Goal: Check status: Check status

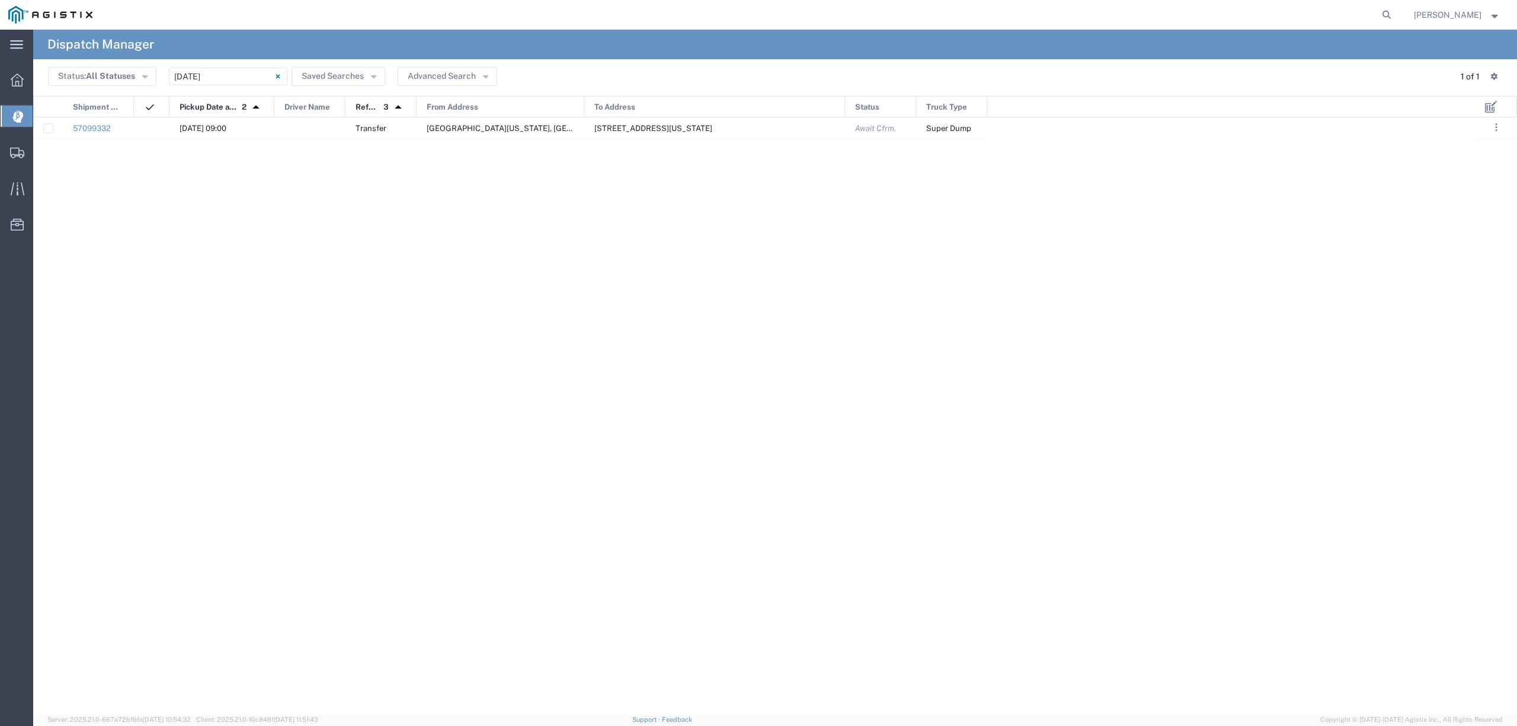
click at [42, 117] on span "Dispatch Manager" at bounding box center [37, 116] width 9 height 24
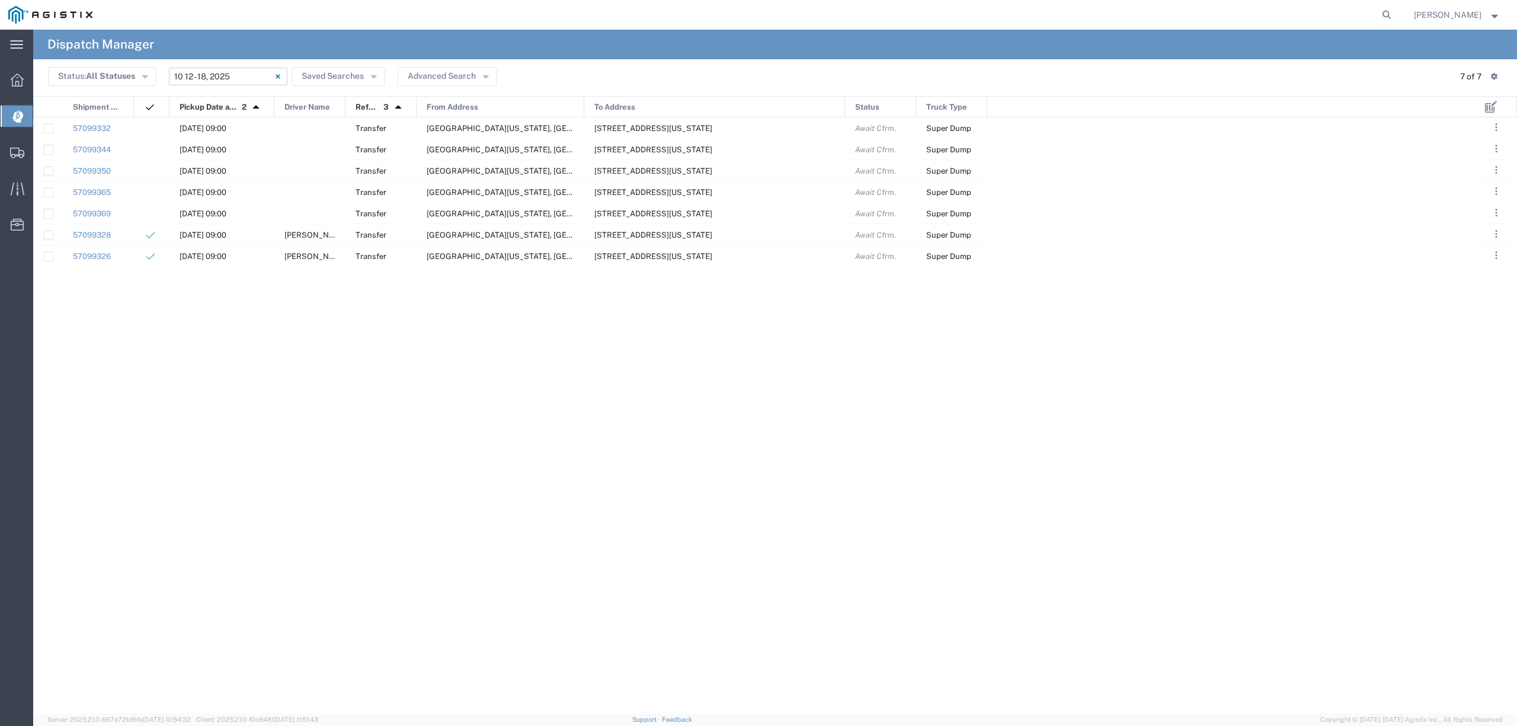
click at [239, 71] on input "10/12/2025 - 10/18/2025" at bounding box center [228, 77] width 119 height 18
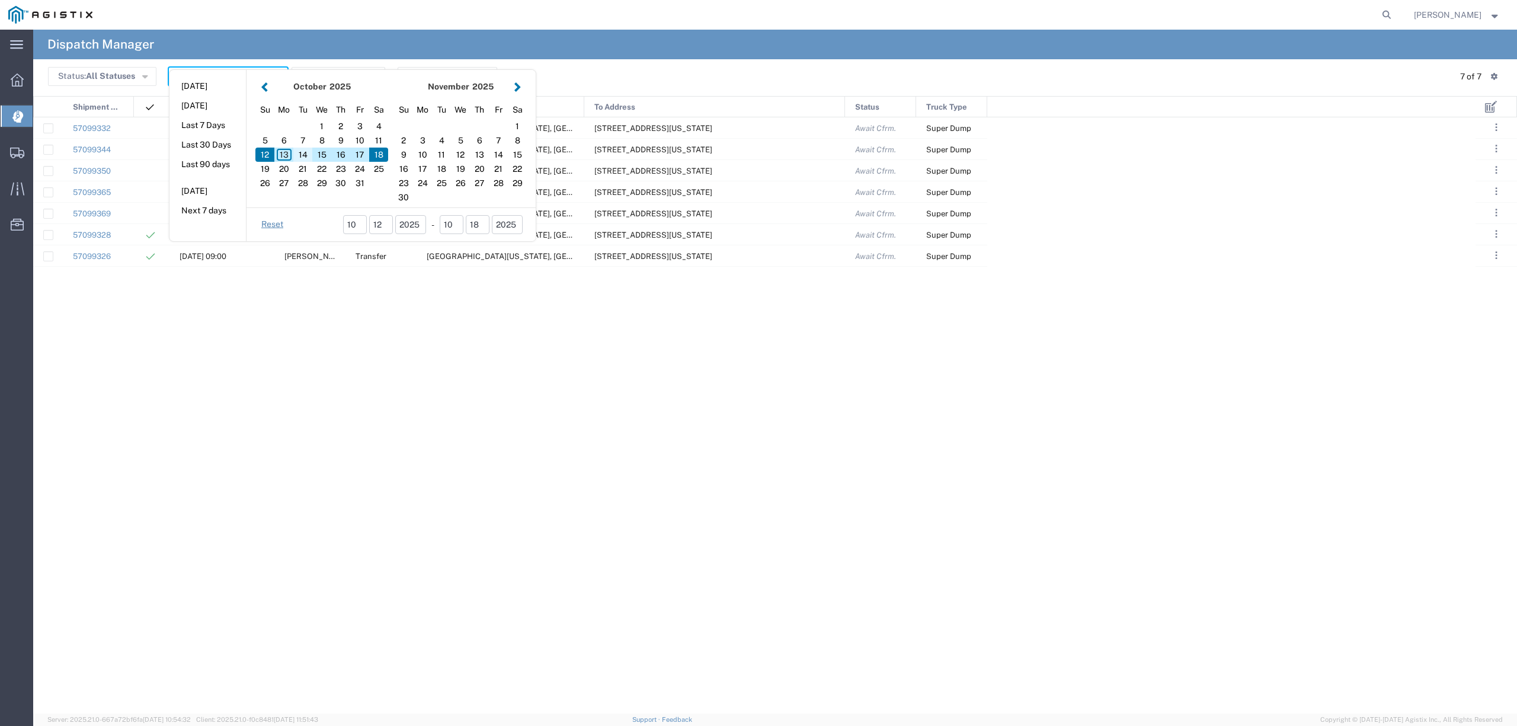
click at [306, 159] on div "14" at bounding box center [302, 155] width 19 height 14
type input "10/14/2025"
type input "10/14/2025 - 10/14/2025"
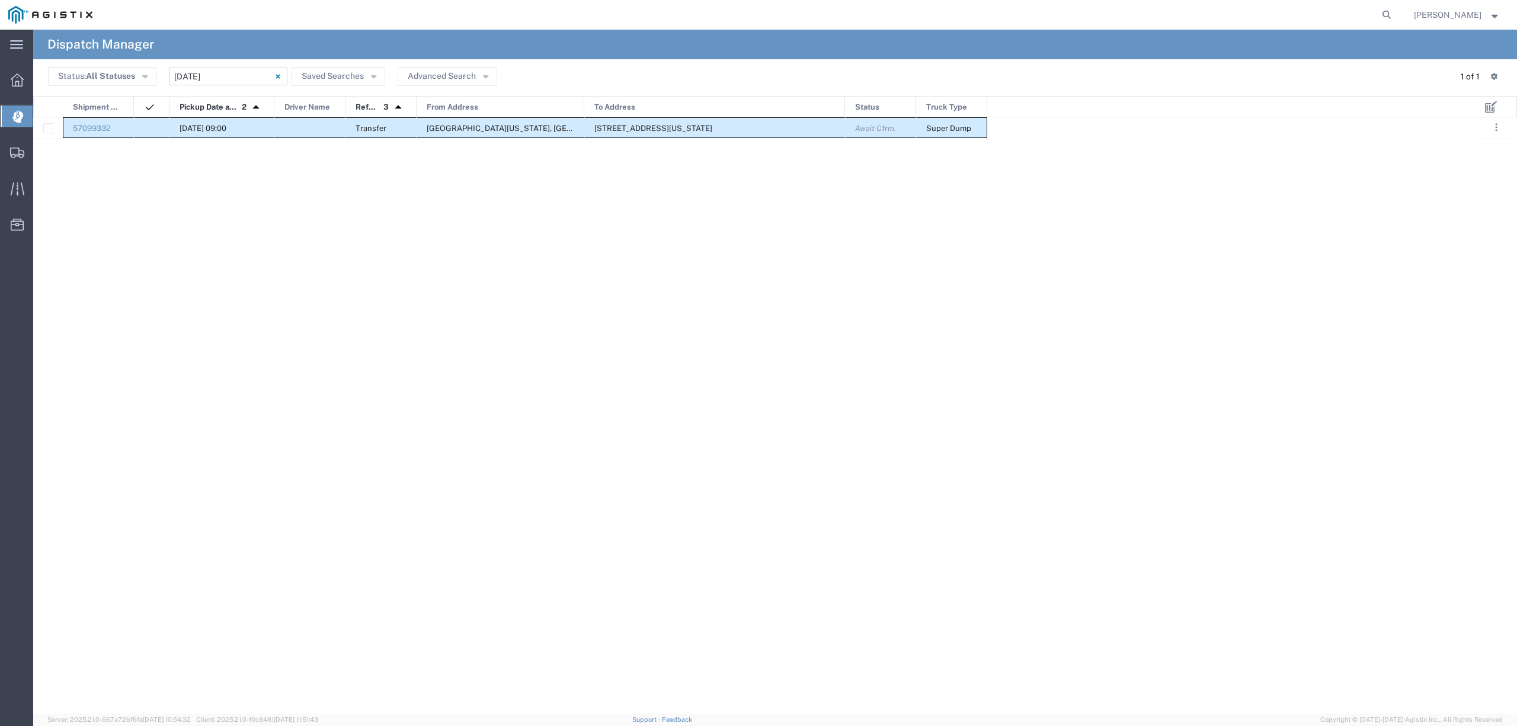
drag, startPoint x: 119, startPoint y: 119, endPoint x: 974, endPoint y: 129, distance: 855.9
click at [974, 129] on div "57099332 10/14/2025, 09:00 Transfer Clinton Ave & Locan Ave, Fresno, California…" at bounding box center [510, 127] width 954 height 21
